Goal: Information Seeking & Learning: Check status

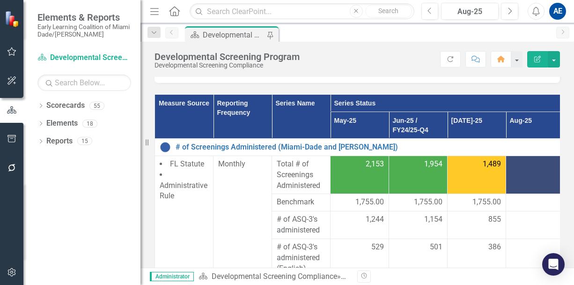
scroll to position [124, 0]
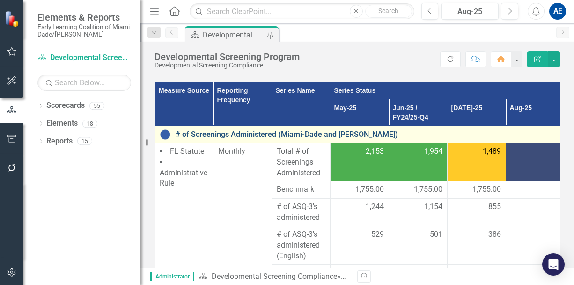
click at [299, 131] on link "# of Screenings Administered (Miami-Dade and [PERSON_NAME])" at bounding box center [368, 134] width 384 height 8
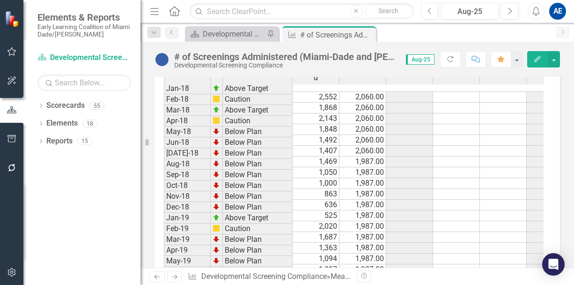
scroll to position [1106, 0]
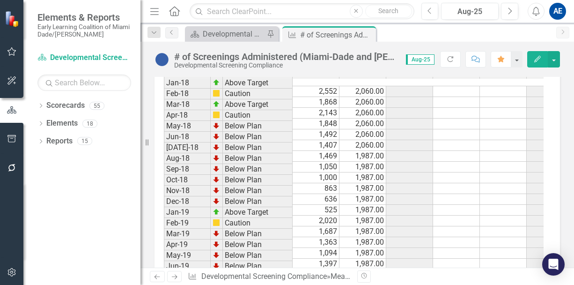
click at [492, 194] on td at bounding box center [503, 199] width 47 height 11
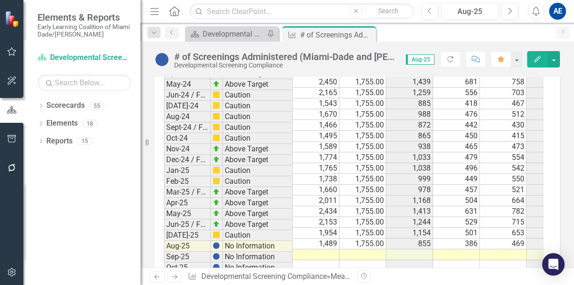
scroll to position [1930, 0]
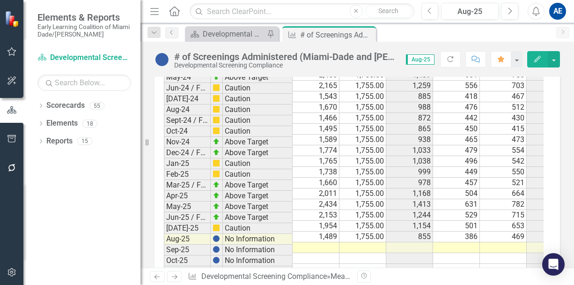
click at [409, 124] on td "865" at bounding box center [410, 129] width 47 height 11
click at [570, 58] on div "# of Screenings Administered (Miami-Dade and Monroe) Developmental Screening Co…" at bounding box center [358, 56] width 434 height 28
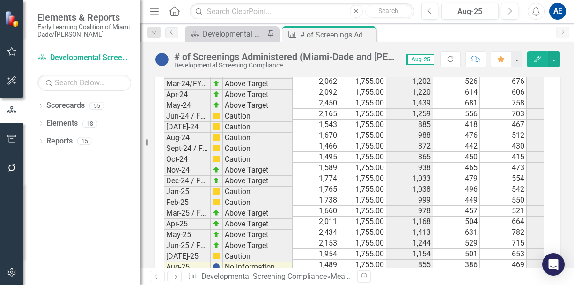
scroll to position [1888, 0]
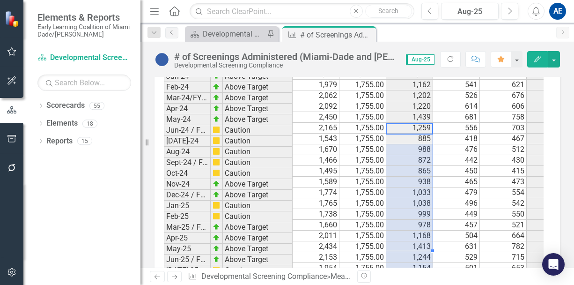
drag, startPoint x: 413, startPoint y: 109, endPoint x: 424, endPoint y: 222, distance: 112.9
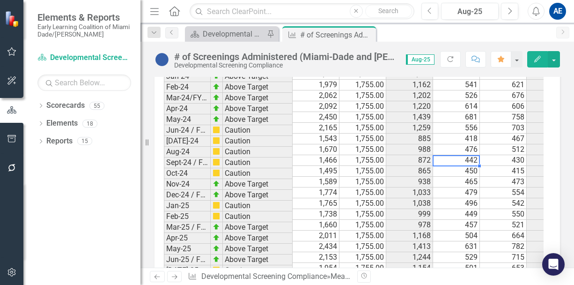
click at [472, 177] on td "465" at bounding box center [456, 182] width 47 height 11
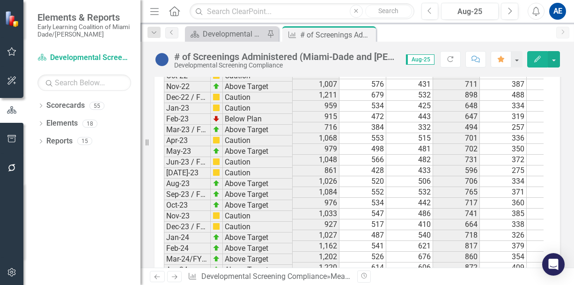
scroll to position [1744, 0]
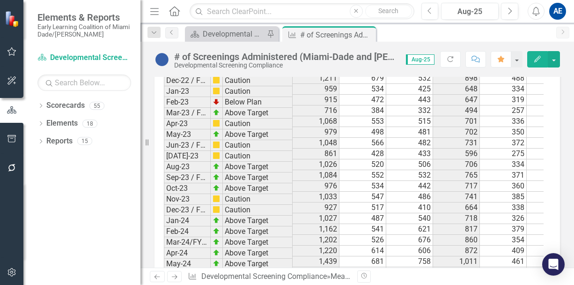
drag, startPoint x: 448, startPoint y: 246, endPoint x: 465, endPoint y: 270, distance: 29.2
click at [465, 270] on div "Menu Home Search Close Search Previous Aug-25 Next Alerts AE User Edit Profile …" at bounding box center [358, 142] width 434 height 285
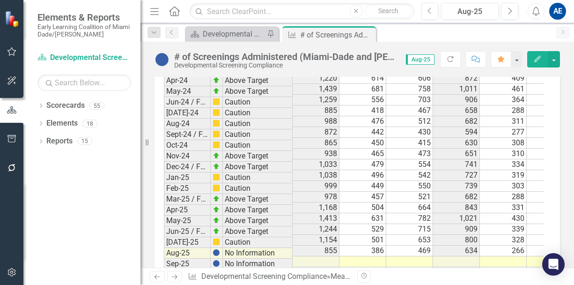
scroll to position [1895, 0]
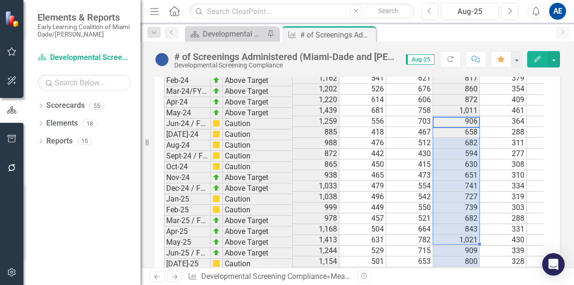
drag, startPoint x: 460, startPoint y: 103, endPoint x: 471, endPoint y: 212, distance: 110.2
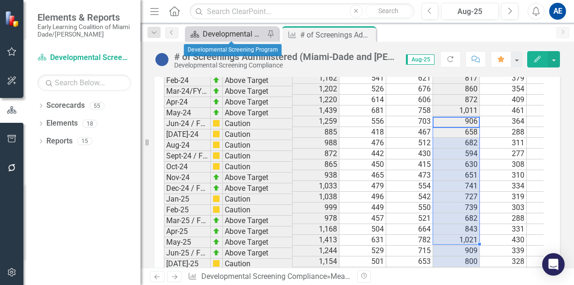
click at [238, 36] on div "Developmental Screening Program" at bounding box center [234, 34] width 62 height 12
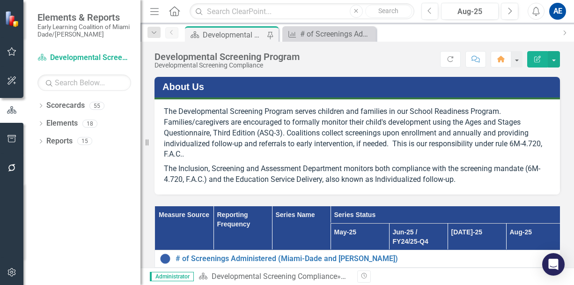
click at [216, 31] on div "Developmental Screening Program" at bounding box center [234, 35] width 62 height 12
click at [223, 31] on div "Developmental Screening Program" at bounding box center [234, 35] width 62 height 12
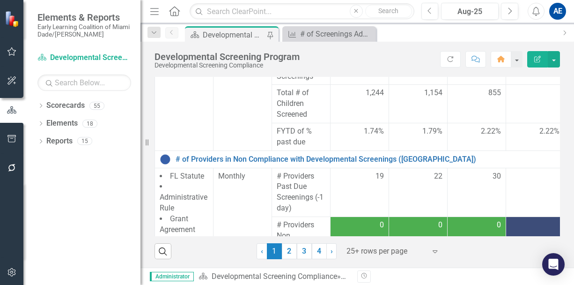
scroll to position [822, 0]
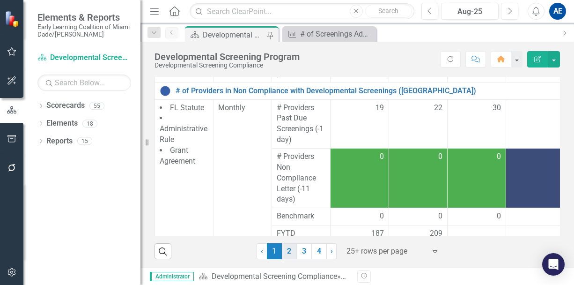
click at [290, 248] on link "2" at bounding box center [289, 251] width 15 height 16
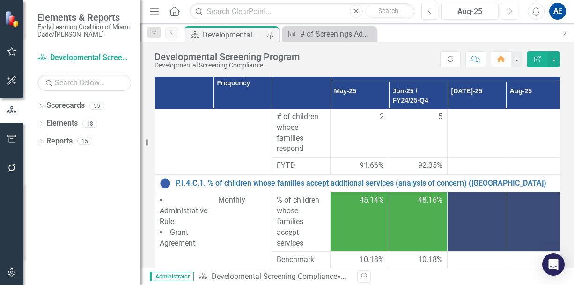
scroll to position [710, 0]
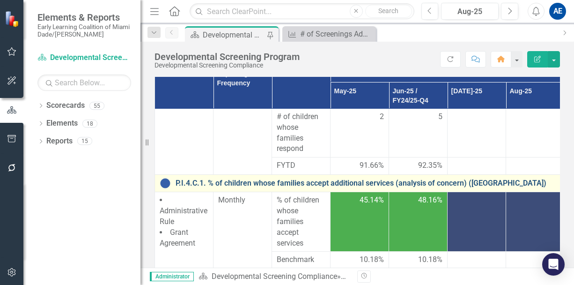
click at [292, 180] on link "P.I.4.C.1. % of children whose families accept additional services (analysis of…" at bounding box center [368, 183] width 384 height 8
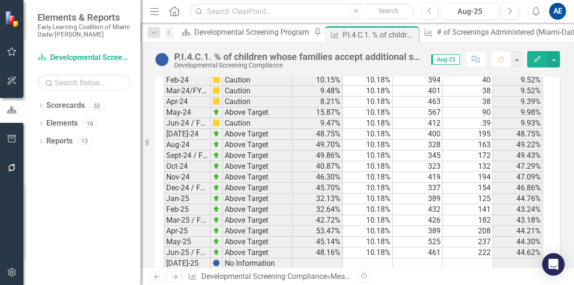
scroll to position [1435, 0]
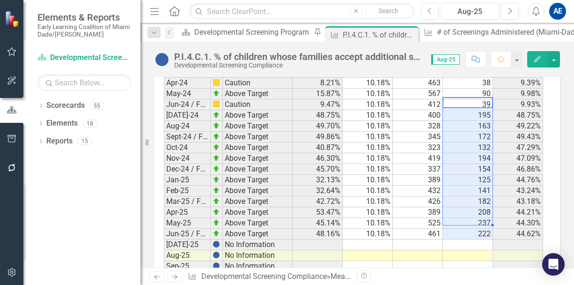
drag, startPoint x: 465, startPoint y: 85, endPoint x: 480, endPoint y: 198, distance: 113.9
click at [227, 31] on div "Developmental Screening Program" at bounding box center [252, 32] width 117 height 12
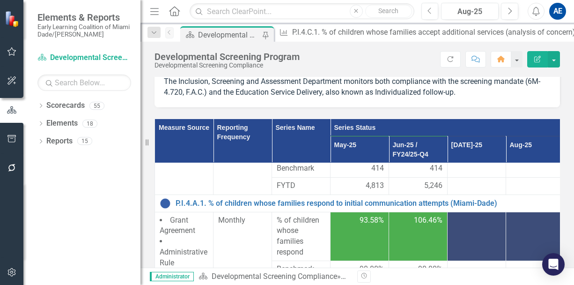
scroll to position [372, 0]
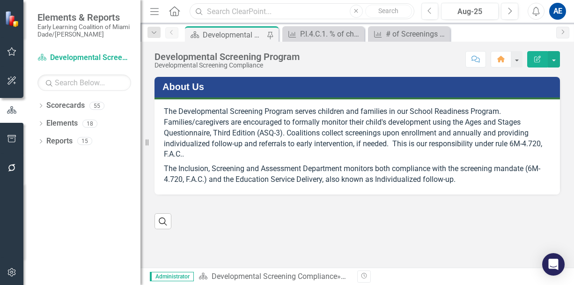
click at [255, 10] on input "text" at bounding box center [302, 11] width 224 height 16
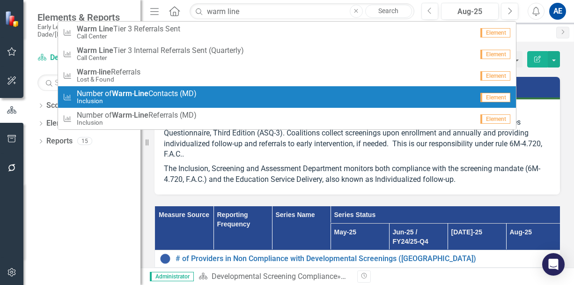
click at [137, 89] on strong "Line" at bounding box center [141, 93] width 15 height 9
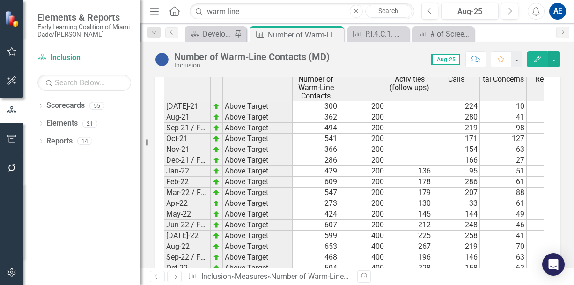
scroll to position [1482, 0]
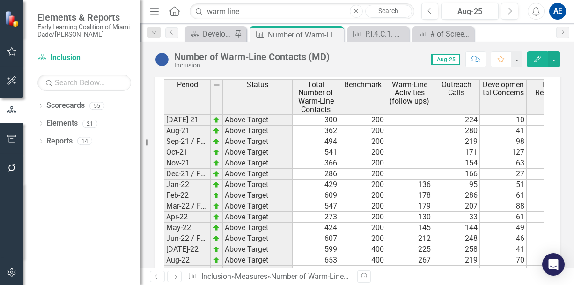
drag, startPoint x: 350, startPoint y: 133, endPoint x: 356, endPoint y: 146, distance: 14.9
click at [356, 114] on th "Benchmark" at bounding box center [363, 96] width 47 height 35
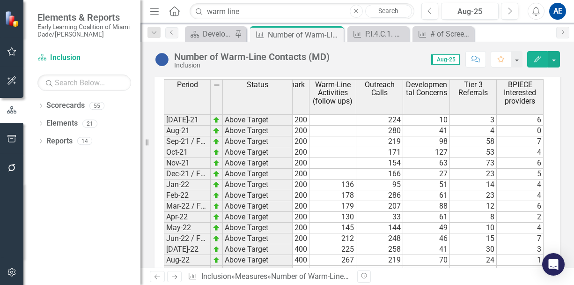
scroll to position [0, 311]
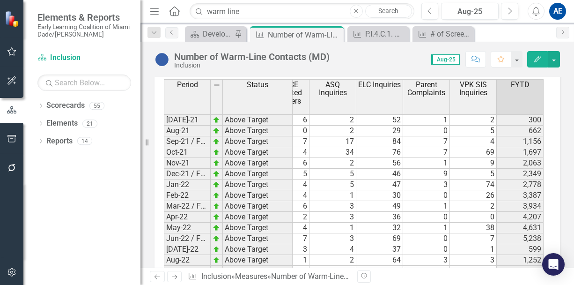
click at [523, 126] on td "300" at bounding box center [520, 119] width 47 height 11
drag, startPoint x: 523, startPoint y: 152, endPoint x: 531, endPoint y: 166, distance: 16.0
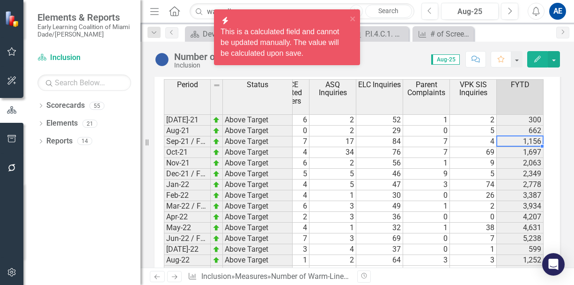
click at [531, 136] on td "662" at bounding box center [520, 131] width 47 height 11
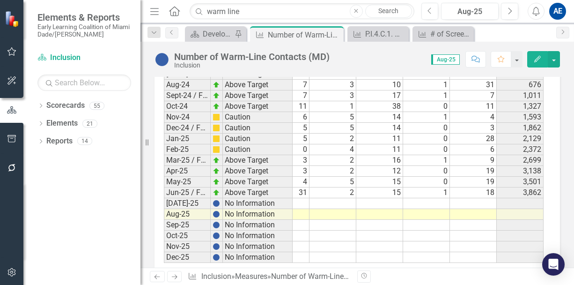
scroll to position [1920, 0]
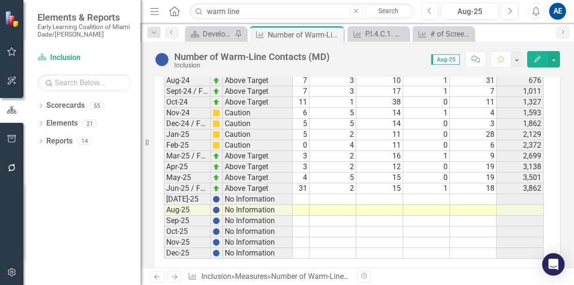
drag, startPoint x: 521, startPoint y: 92, endPoint x: 527, endPoint y: 102, distance: 11.3
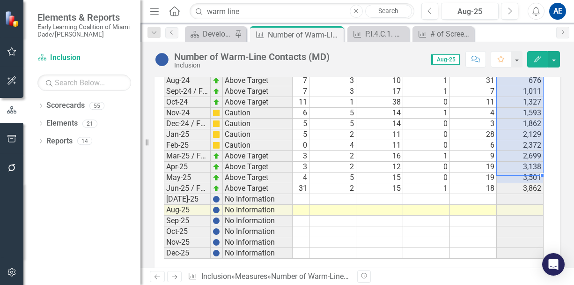
drag, startPoint x: 520, startPoint y: 99, endPoint x: 529, endPoint y: 205, distance: 106.8
click at [254, 11] on input "warm line" at bounding box center [302, 11] width 224 height 16
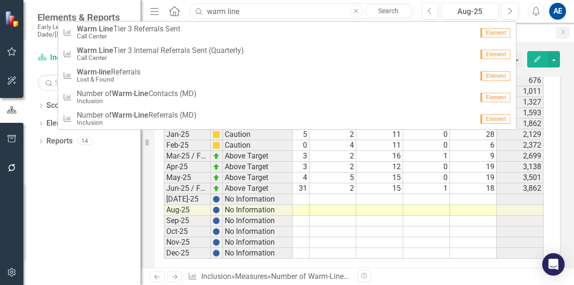
click at [259, 17] on input "warm line" at bounding box center [302, 11] width 224 height 16
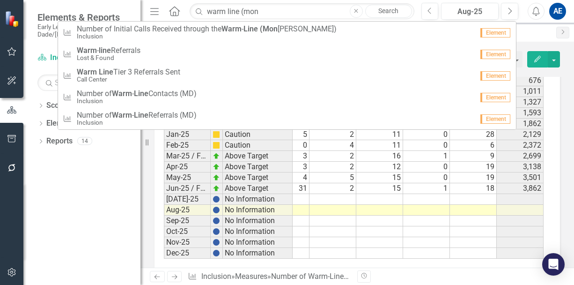
click at [284, 36] on small "Inclusion" at bounding box center [207, 36] width 260 height 7
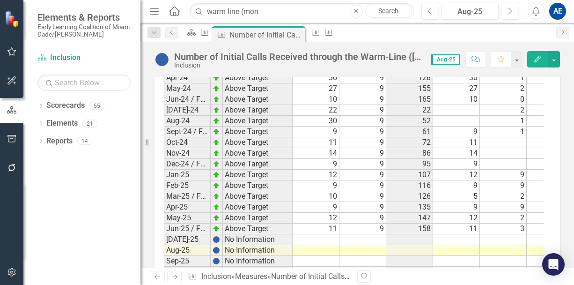
scroll to position [991, 0]
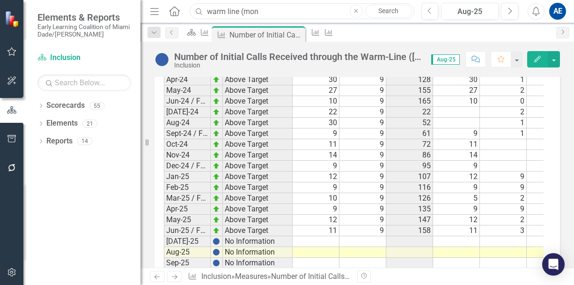
click at [267, 14] on input "warm line (mon" at bounding box center [302, 11] width 224 height 16
type input "w"
click at [264, 11] on input "text" at bounding box center [302, 11] width 224 height 16
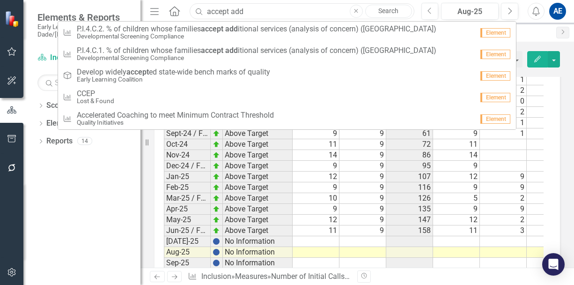
type input "accept add"
click at [285, 25] on span "P.I.4.C.2. % of children whose families accept add itional services (analysis o…" at bounding box center [257, 29] width 360 height 8
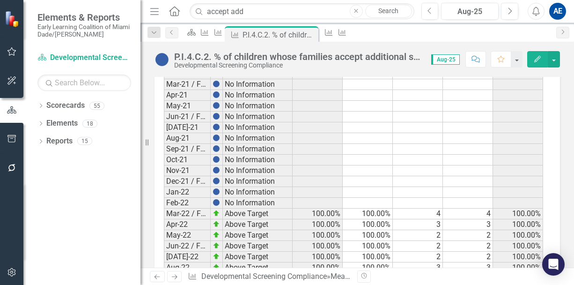
scroll to position [1410, 0]
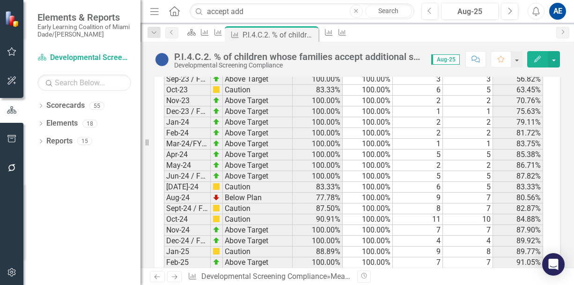
click at [426, 193] on td "9" at bounding box center [418, 198] width 50 height 11
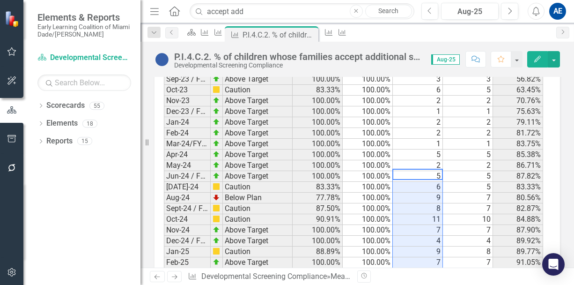
drag, startPoint x: 408, startPoint y: 104, endPoint x: 413, endPoint y: 223, distance: 118.7
click at [472, 182] on td "5" at bounding box center [468, 187] width 50 height 11
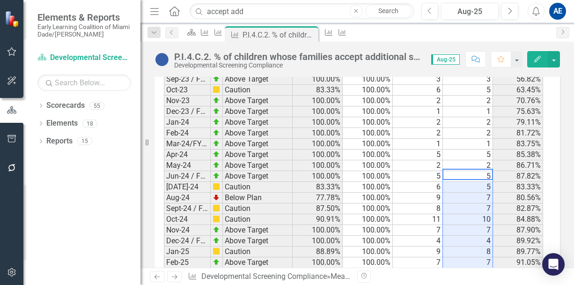
drag, startPoint x: 458, startPoint y: 106, endPoint x: 466, endPoint y: 223, distance: 117.4
click at [357, 11] on icon "button" at bounding box center [357, 11] width 4 height 4
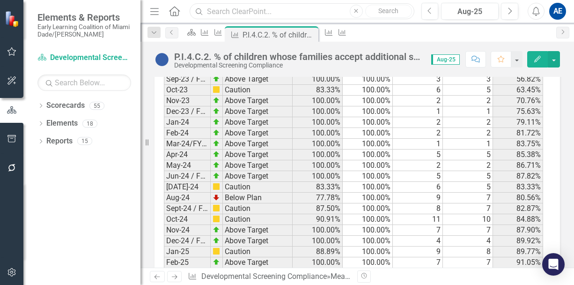
click at [269, 7] on input "text" at bounding box center [302, 11] width 224 height 16
type input "bpiece"
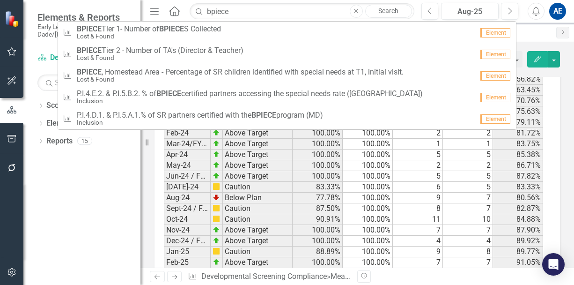
click at [194, 112] on span "P.I.4.D.1. & P.I.5.A.1.% of SR partners certified with the BPIECE program (MD)" at bounding box center [200, 115] width 246 height 8
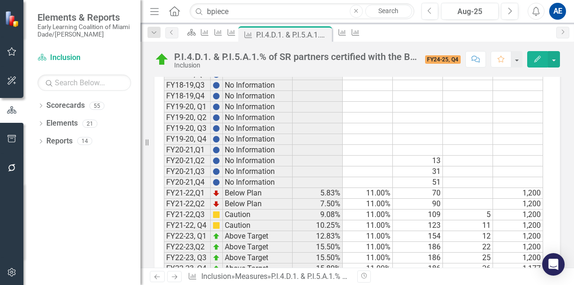
scroll to position [867, 0]
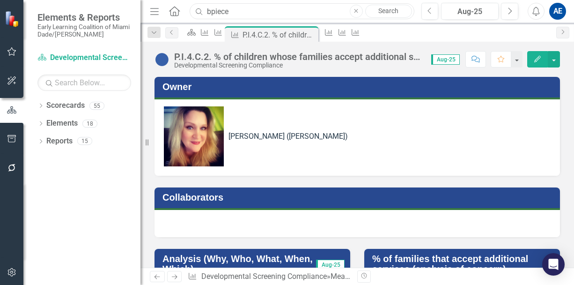
click at [260, 17] on input "bpiece" at bounding box center [302, 11] width 224 height 16
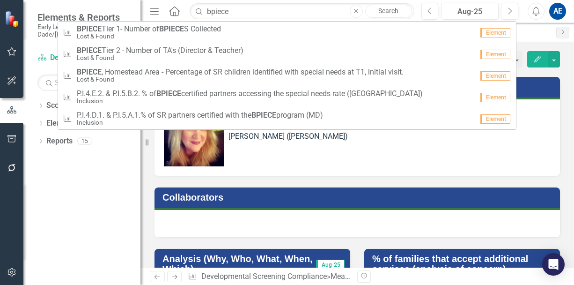
click at [252, 92] on span "P.I.4.E.2. & P.I.5.B.2. % of BPIECE certified partners accessing the special ne…" at bounding box center [250, 93] width 346 height 8
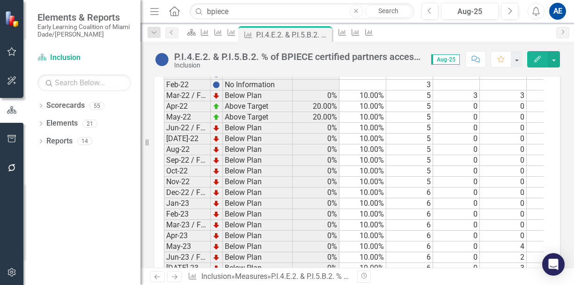
scroll to position [1184, 0]
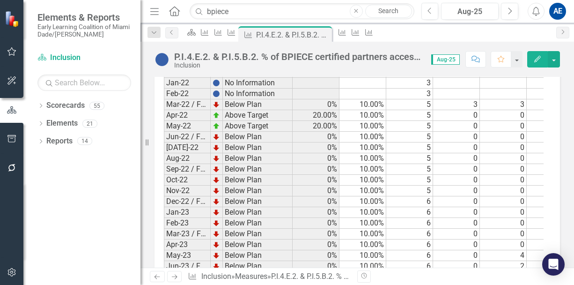
click at [357, 11] on icon "button" at bounding box center [357, 11] width 4 height 4
click at [291, 13] on input "text" at bounding box center [302, 11] width 224 height 16
type input "inclusion"
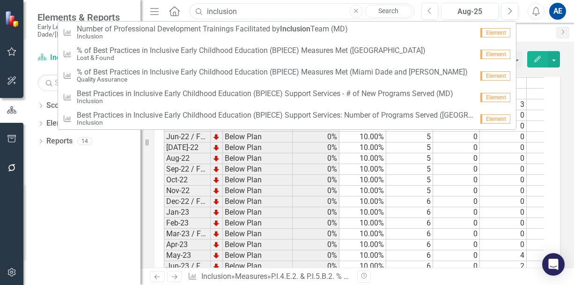
click at [393, 4] on input "inclusion" at bounding box center [302, 11] width 224 height 16
click at [204, 81] on small "Quality Assurance" at bounding box center [272, 79] width 391 height 7
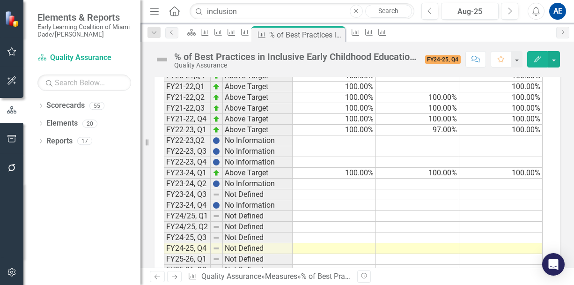
scroll to position [833, 0]
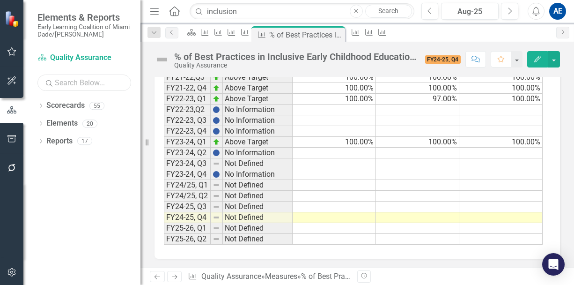
click at [106, 84] on input "text" at bounding box center [84, 82] width 94 height 16
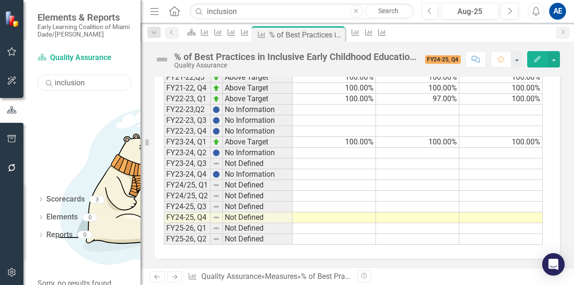
type input "inclusion"
click at [82, 53] on link "Scorecard Quality Assurance" at bounding box center [84, 57] width 94 height 11
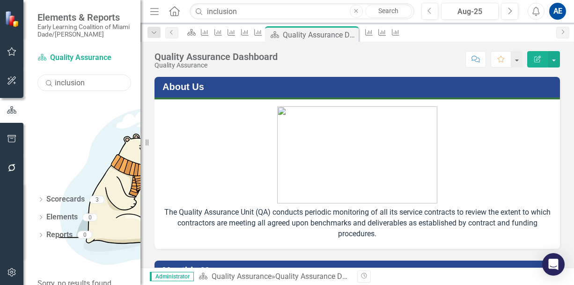
click at [79, 82] on input "inclusion" at bounding box center [84, 82] width 94 height 16
click at [68, 194] on link "Scorecards" at bounding box center [65, 199] width 38 height 11
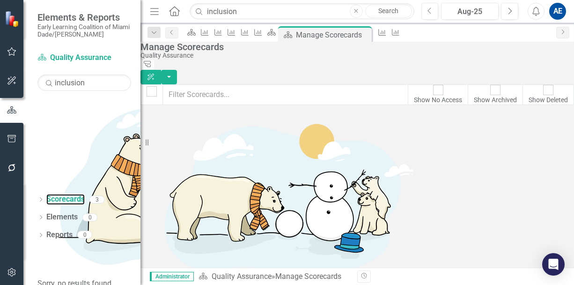
scroll to position [1194, 0]
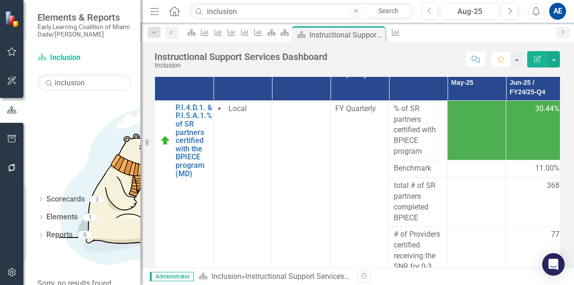
scroll to position [178, 0]
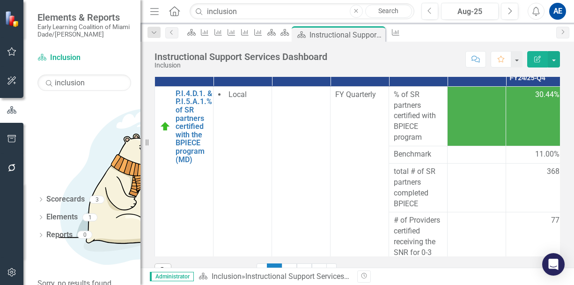
click at [190, 122] on link "P.I.4.D.1. & P.I.5.A.1.% of SR partners certified with the BPIECE program (MD)" at bounding box center [194, 126] width 37 height 74
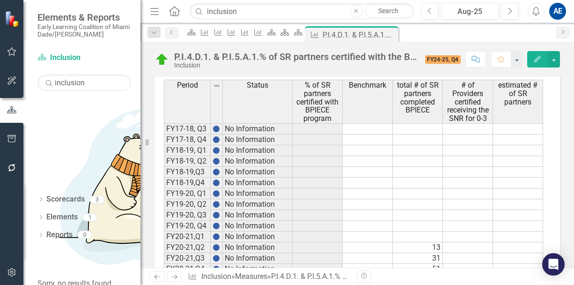
scroll to position [779, 0]
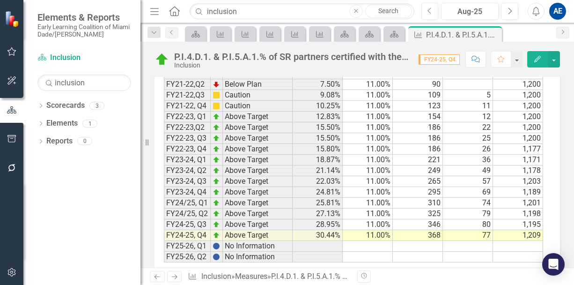
scroll to position [1013, 0]
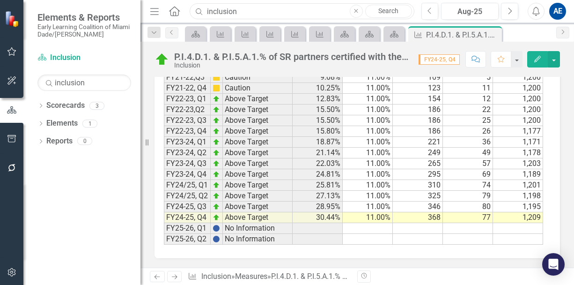
click at [247, 12] on input "inclusion" at bounding box center [302, 11] width 224 height 16
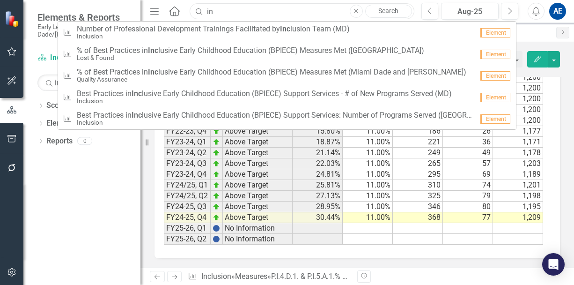
type input "i"
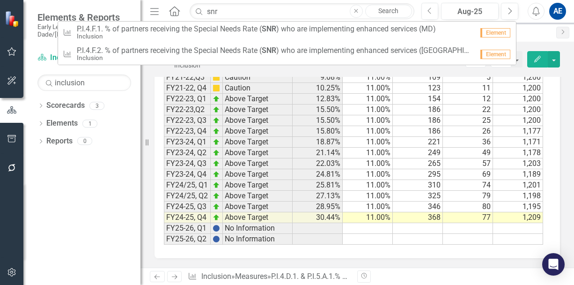
click at [335, 30] on span "P.I.4.F.1. % of partners receiving the Special Needs Rate ( SNR ) who are imple…" at bounding box center [256, 29] width 359 height 8
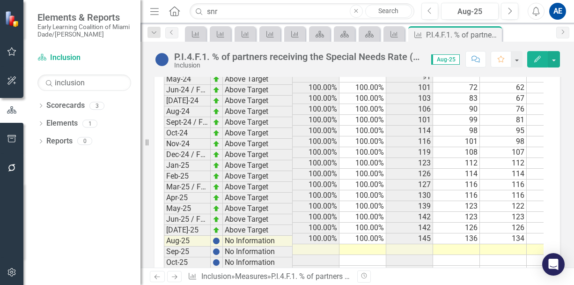
scroll to position [975, 0]
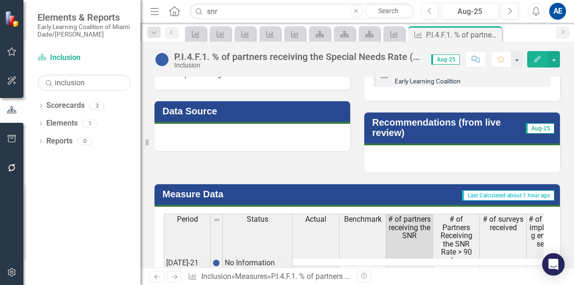
click at [455, 266] on td at bounding box center [456, 271] width 47 height 11
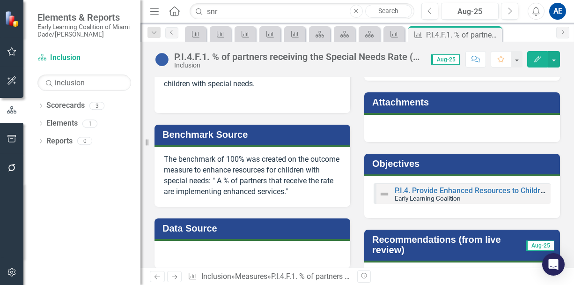
scroll to position [306, 0]
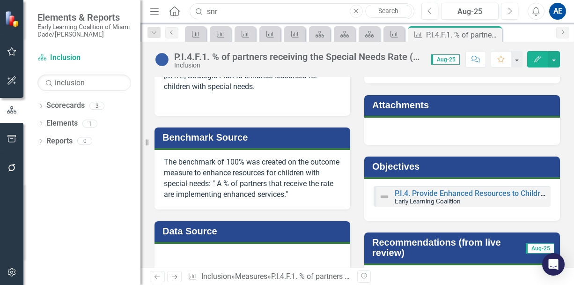
click at [260, 8] on input "snr" at bounding box center [302, 11] width 224 height 16
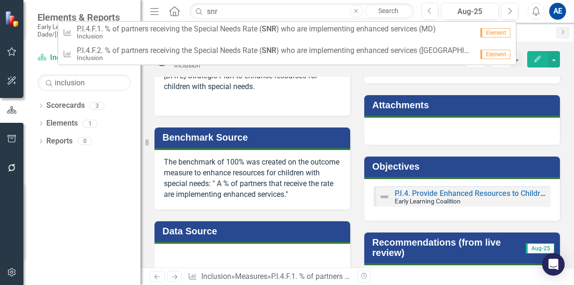
click at [329, 56] on small "Inclusion" at bounding box center [275, 57] width 397 height 7
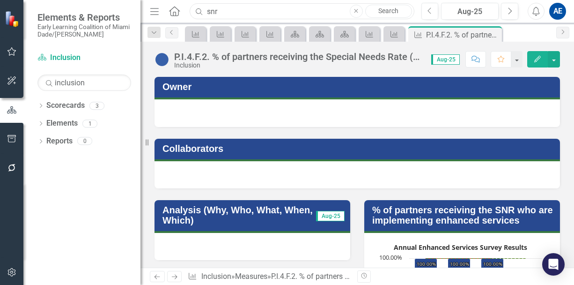
click at [241, 9] on input "snr" at bounding box center [302, 11] width 224 height 16
type input "s"
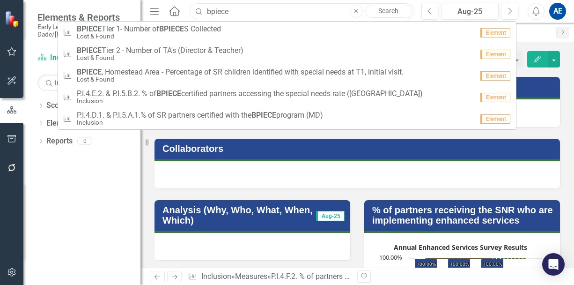
type input "bpiece"
click at [260, 92] on span "P.I.4.E.2. & P.I.5.B.2. % of BPIECE certified partners accessing the special ne…" at bounding box center [250, 93] width 346 height 8
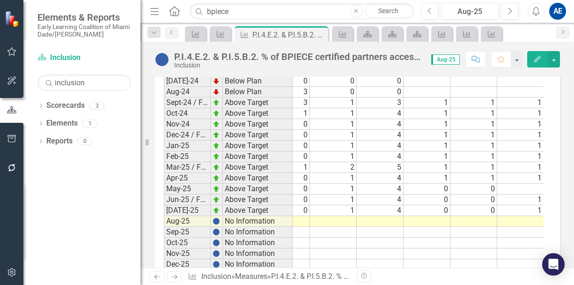
scroll to position [1486, 0]
click at [409, 195] on td "0" at bounding box center [427, 200] width 47 height 11
click at [412, 184] on td "0" at bounding box center [427, 189] width 47 height 11
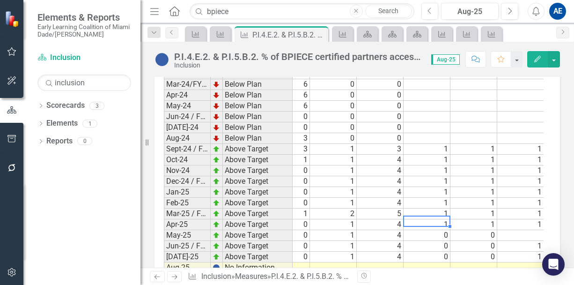
scroll to position [1439, 0]
click at [263, 10] on input "bpiece" at bounding box center [302, 11] width 224 height 16
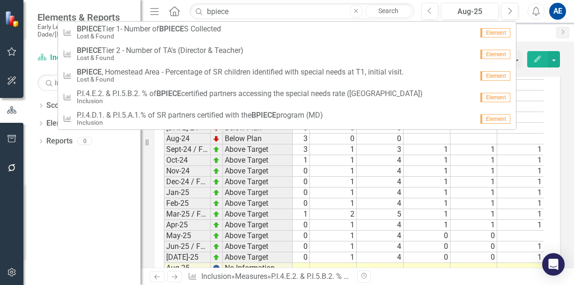
click at [233, 112] on span "P.I.4.D.1. & P.I.5.A.1.% of SR partners certified with the BPIECE program (MD)" at bounding box center [200, 115] width 246 height 8
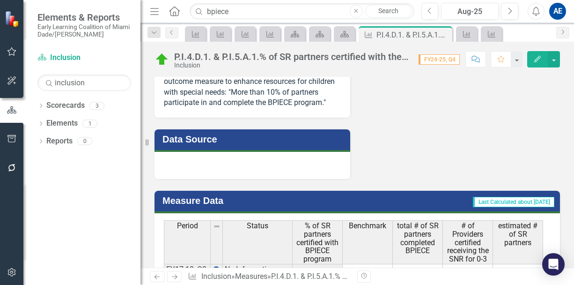
scroll to position [636, 0]
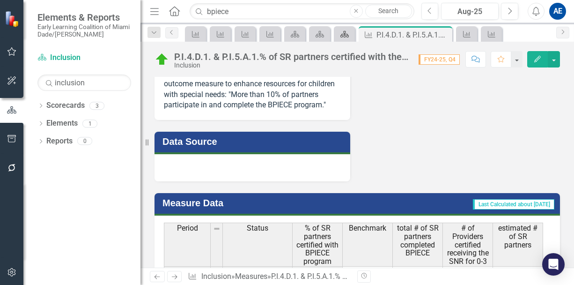
click at [350, 34] on link "Scorecard" at bounding box center [344, 34] width 16 height 12
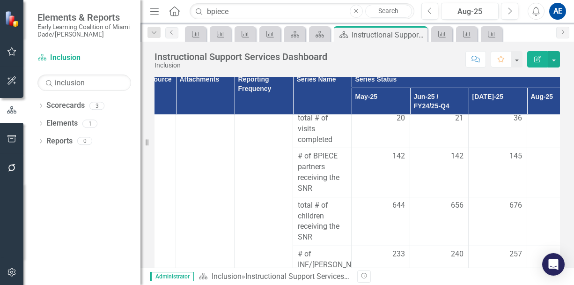
scroll to position [529, 96]
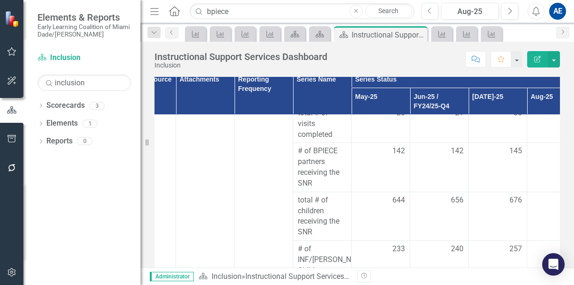
click at [316, 211] on span "total # of children receiving the SNR" at bounding box center [322, 216] width 49 height 43
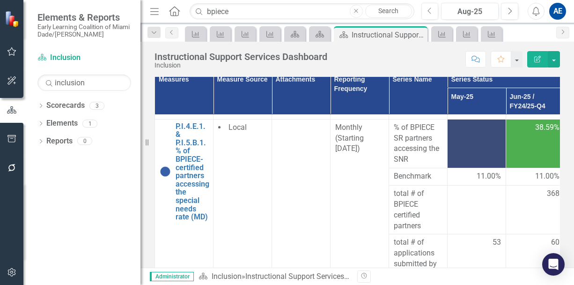
scroll to position [351, 0]
click at [193, 185] on link "P.I.4.E.1. & P.I.5.B.1. % of BPIECE-certified partners accessing the special ne…" at bounding box center [193, 171] width 34 height 99
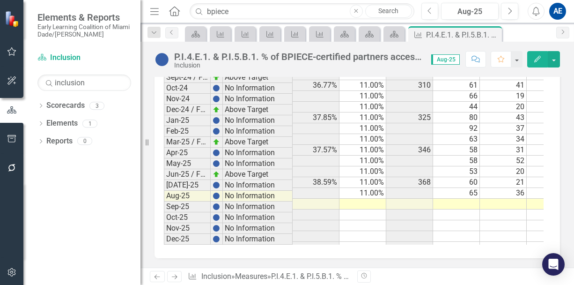
scroll to position [1077, 0]
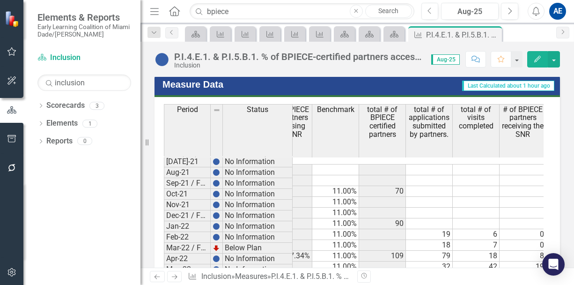
scroll to position [562, 0]
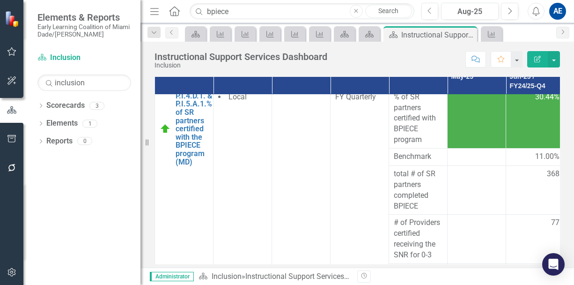
scroll to position [7, 0]
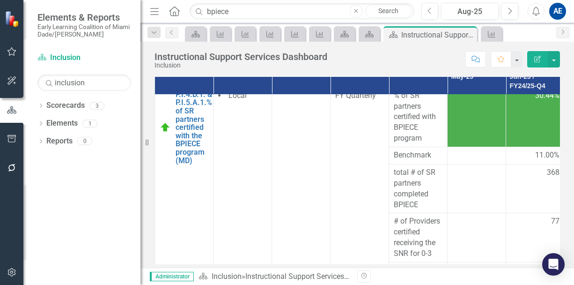
click at [186, 130] on link "P.I.4.D.1. & P.I.5.A.1.% of SR partners certified with the BPIECE program (MD)" at bounding box center [194, 127] width 37 height 74
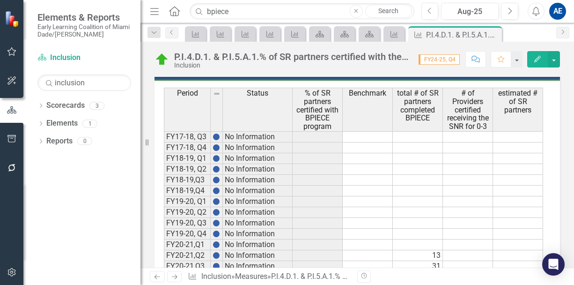
scroll to position [777, 0]
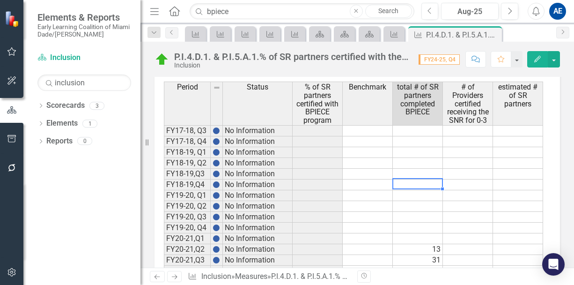
click at [403, 190] on td at bounding box center [418, 184] width 50 height 11
click at [528, 125] on th "estimated # of SR partners" at bounding box center [518, 104] width 50 height 44
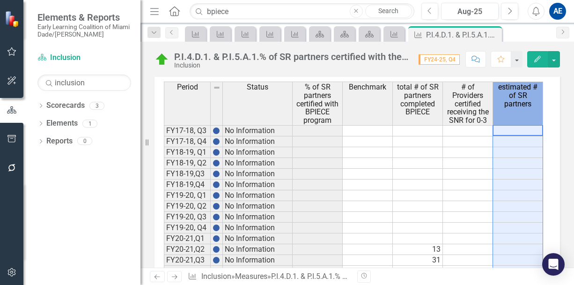
click at [528, 125] on th "estimated # of SR partners" at bounding box center [518, 104] width 50 height 44
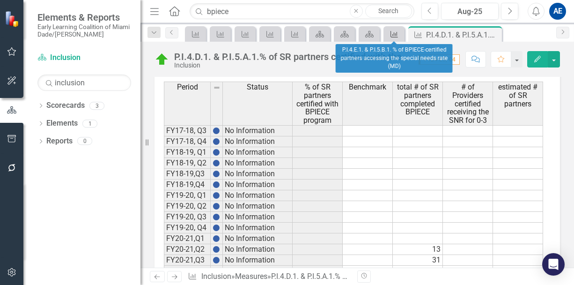
click at [399, 34] on icon "Measure" at bounding box center [394, 33] width 9 height 7
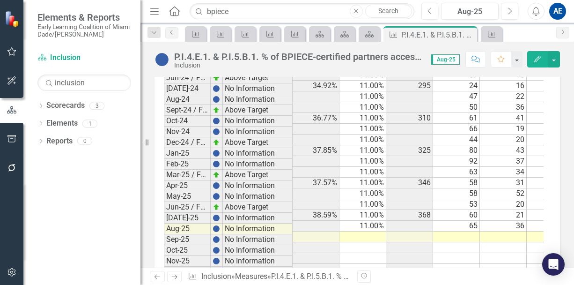
scroll to position [1041, 0]
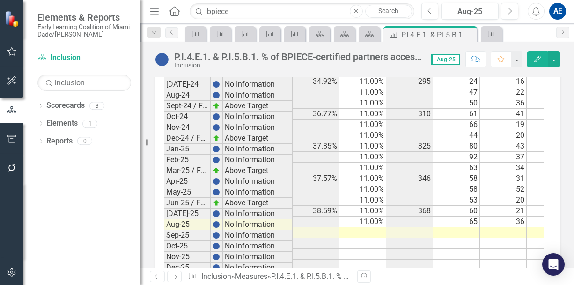
click at [444, 206] on td "60" at bounding box center [456, 211] width 47 height 11
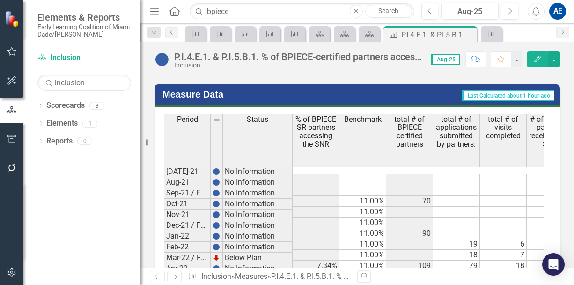
scroll to position [564, 0]
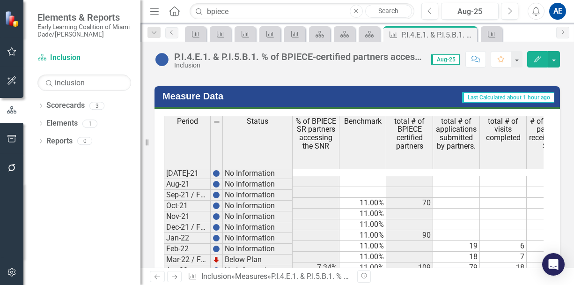
click at [484, 141] on span "total # of visits completed" at bounding box center [503, 129] width 43 height 25
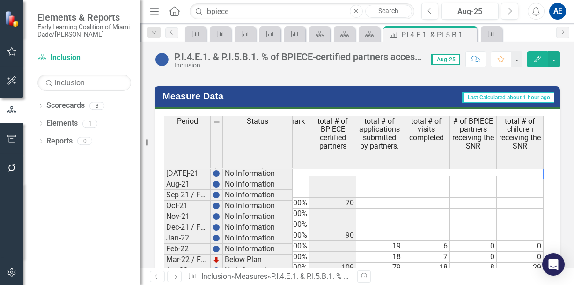
scroll to position [0, 124]
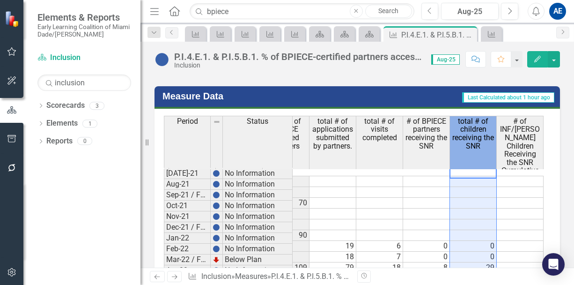
click at [484, 141] on span "total # of children receiving the SNR" at bounding box center [473, 133] width 43 height 33
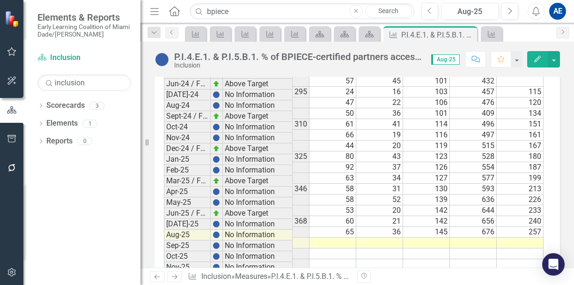
scroll to position [1026, 0]
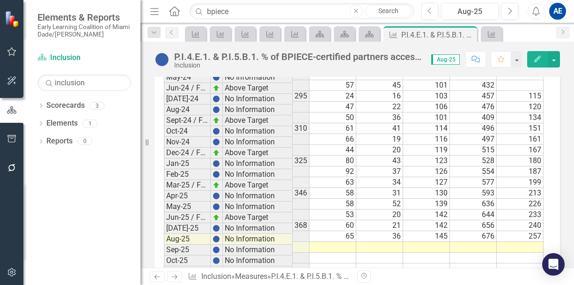
click at [474, 102] on td "476" at bounding box center [473, 107] width 47 height 11
click at [357, 11] on icon "button" at bounding box center [357, 11] width 4 height 4
click at [253, 7] on input "text" at bounding box center [302, 11] width 224 height 16
type input "vpk sis"
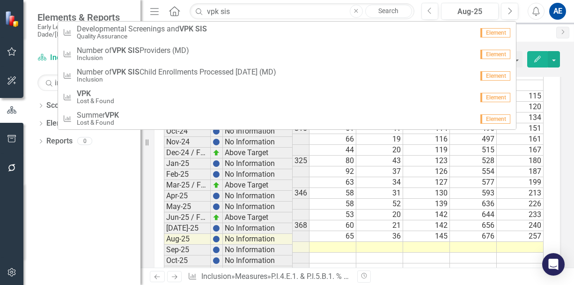
click at [171, 50] on span "Number of VPK SIS Providers (MD)" at bounding box center [133, 50] width 112 height 8
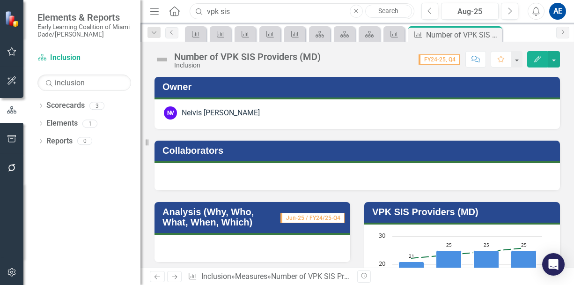
click at [276, 7] on input "vpk sis" at bounding box center [302, 11] width 224 height 16
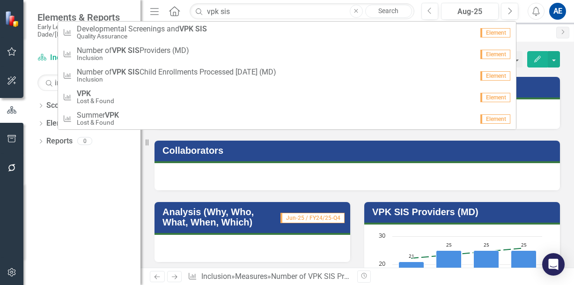
click at [260, 71] on span "Number of VPK SIS Child Enrollments Processed within 30 days (MD)" at bounding box center [177, 72] width 200 height 8
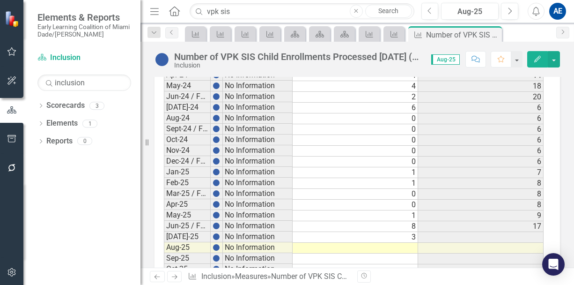
scroll to position [1084, 0]
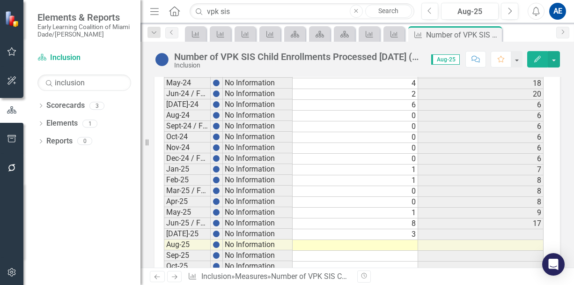
click at [410, 103] on td "6" at bounding box center [356, 105] width 126 height 11
click at [535, 199] on td "8" at bounding box center [481, 202] width 126 height 11
drag, startPoint x: 258, startPoint y: 12, endPoint x: 265, endPoint y: 23, distance: 13.3
click at [265, 23] on div "Menu Home Search vpk sis Close Search Previous Aug-25 Next Alerts AE User Edit …" at bounding box center [358, 142] width 434 height 285
click at [265, 23] on div "Dropdown Search Scorecard Developmental Screening Program Pin Measure Number of…" at bounding box center [358, 32] width 434 height 19
